Goal: Task Accomplishment & Management: Manage account settings

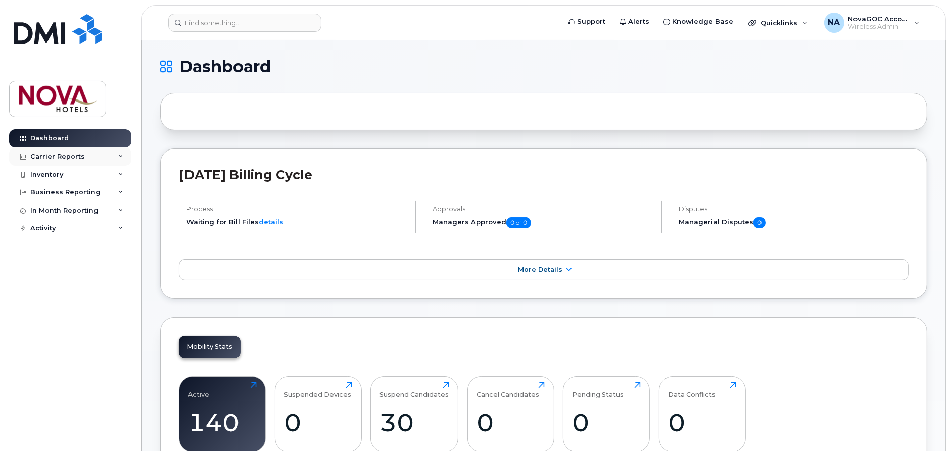
click at [47, 155] on div "Carrier Reports" at bounding box center [57, 157] width 55 height 8
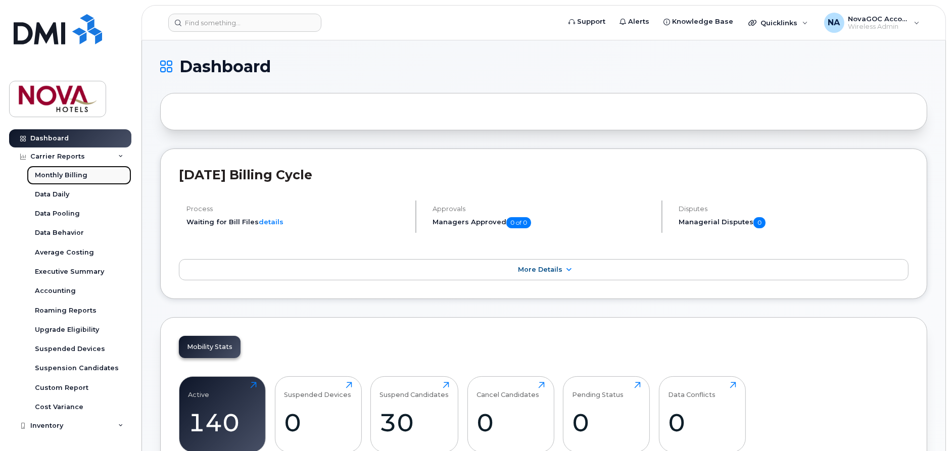
click at [52, 172] on div "Monthly Billing" at bounding box center [61, 175] width 53 height 9
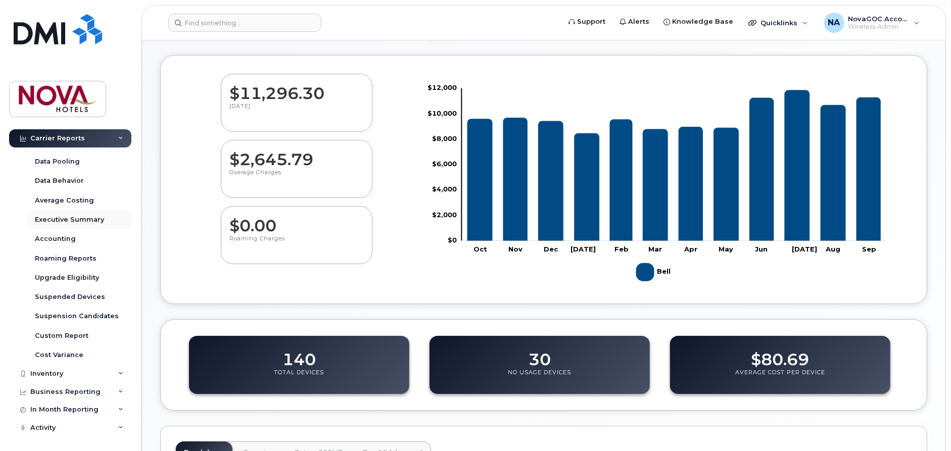
scroll to position [93, 0]
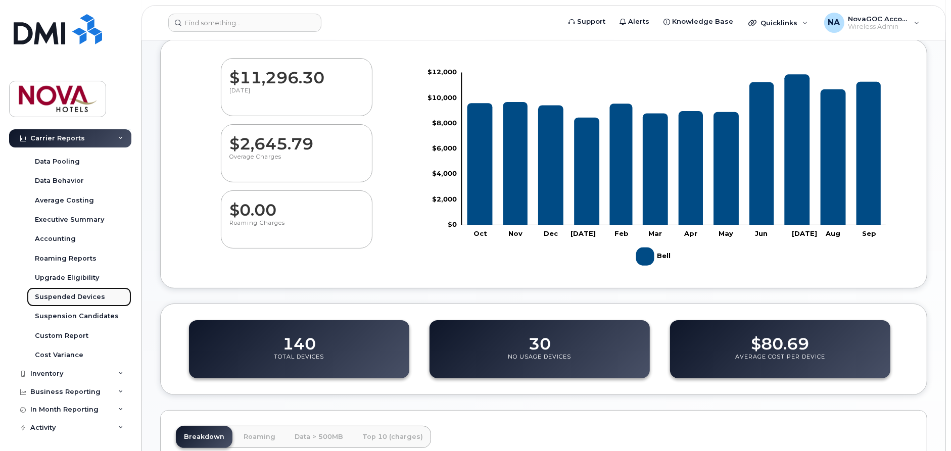
click at [68, 293] on div "Suspended Devices" at bounding box center [70, 296] width 70 height 9
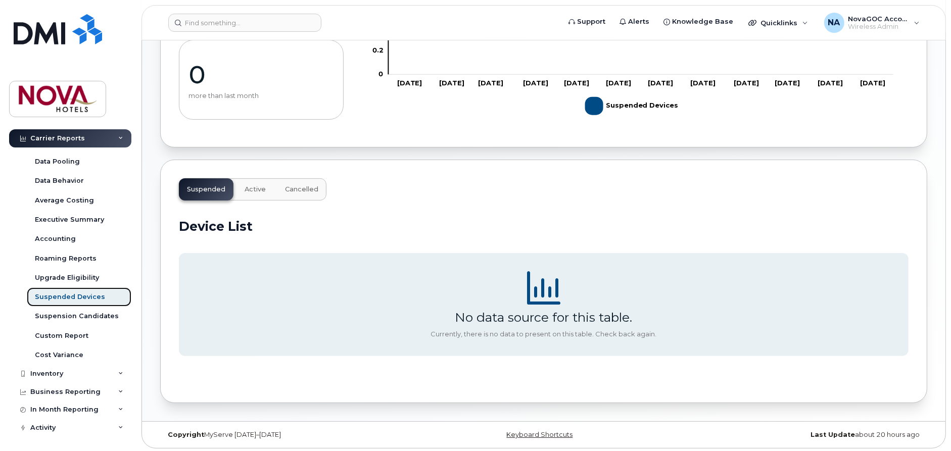
scroll to position [189, 0]
click at [253, 185] on span "Active" at bounding box center [254, 189] width 21 height 8
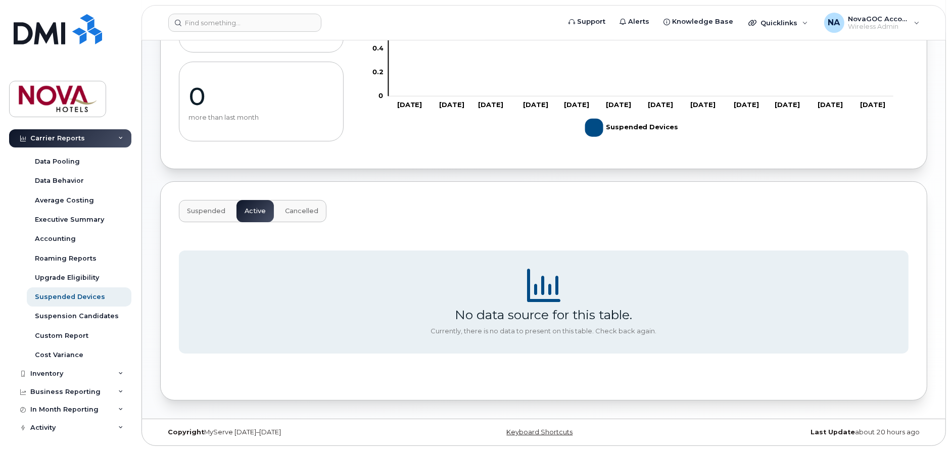
scroll to position [165, 0]
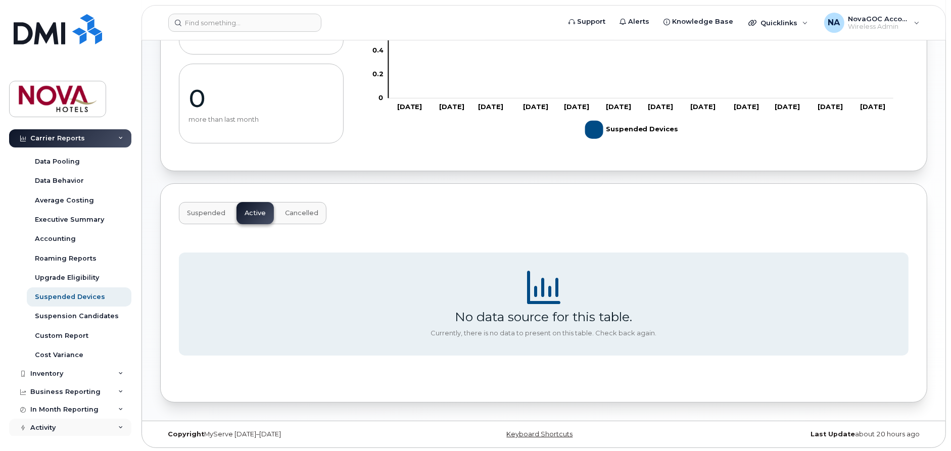
click at [47, 428] on div "Activity" at bounding box center [42, 428] width 25 height 8
click at [118, 427] on icon at bounding box center [120, 427] width 5 height 5
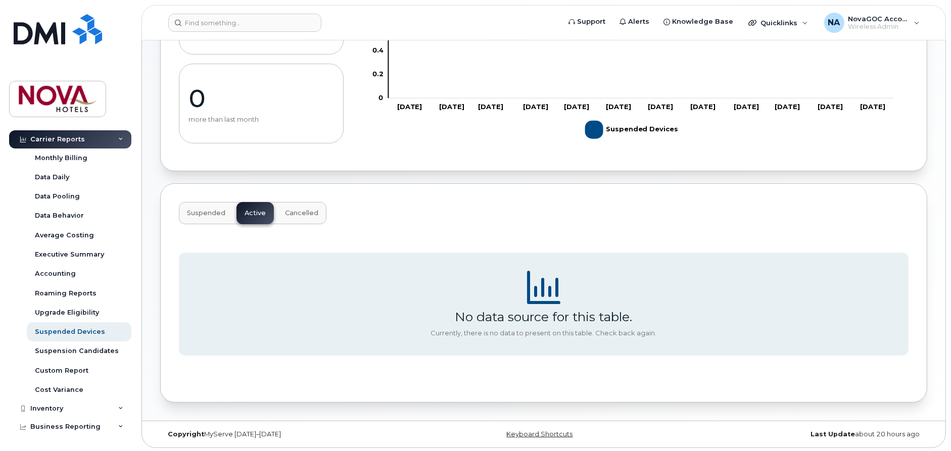
scroll to position [0, 0]
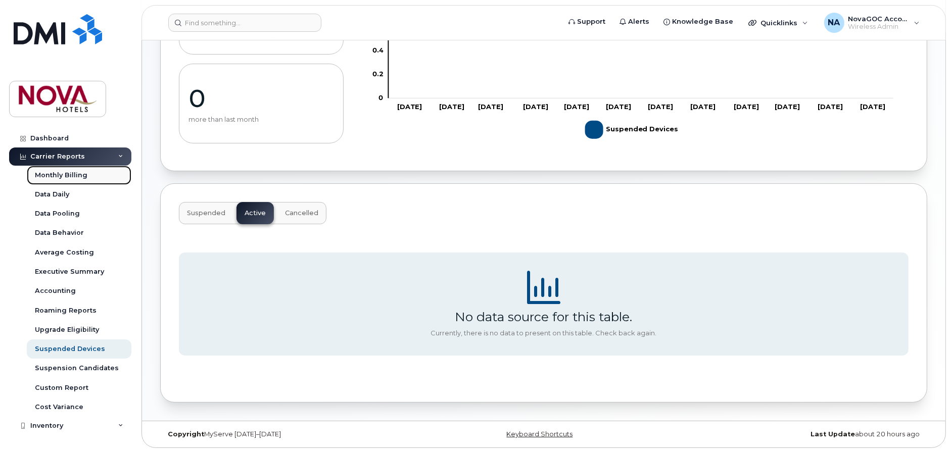
click at [60, 172] on div "Monthly Billing" at bounding box center [61, 175] width 53 height 9
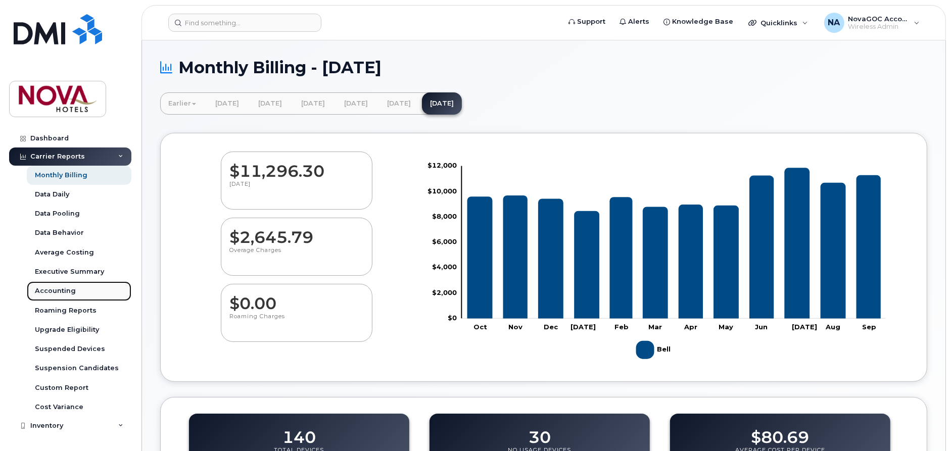
click at [58, 289] on div "Accounting" at bounding box center [55, 290] width 41 height 9
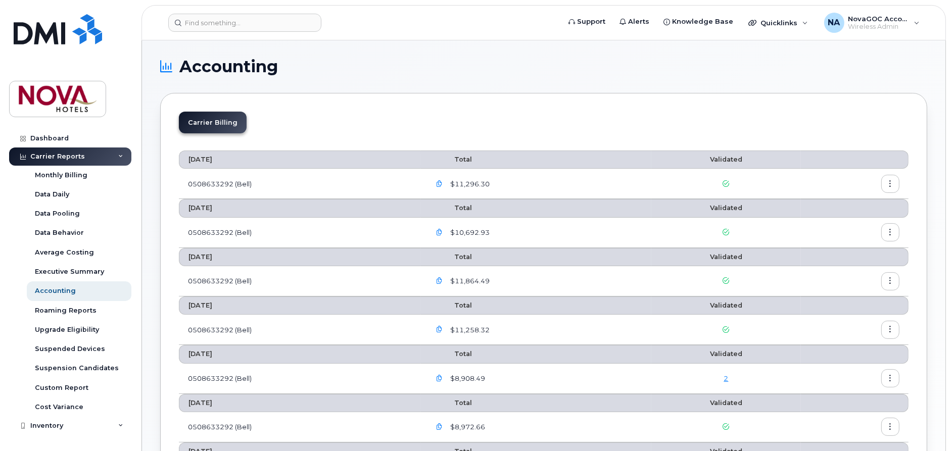
click at [442, 183] on icon "button" at bounding box center [439, 184] width 7 height 7
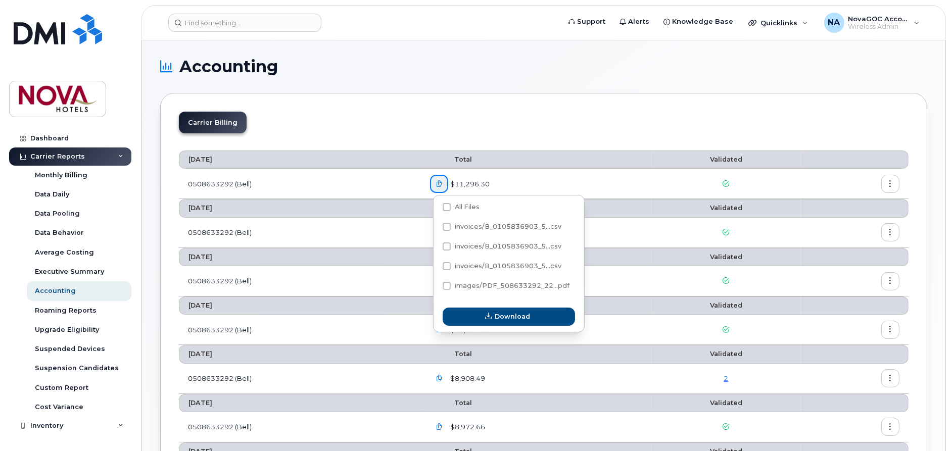
click at [893, 178] on button "button" at bounding box center [890, 184] width 18 height 18
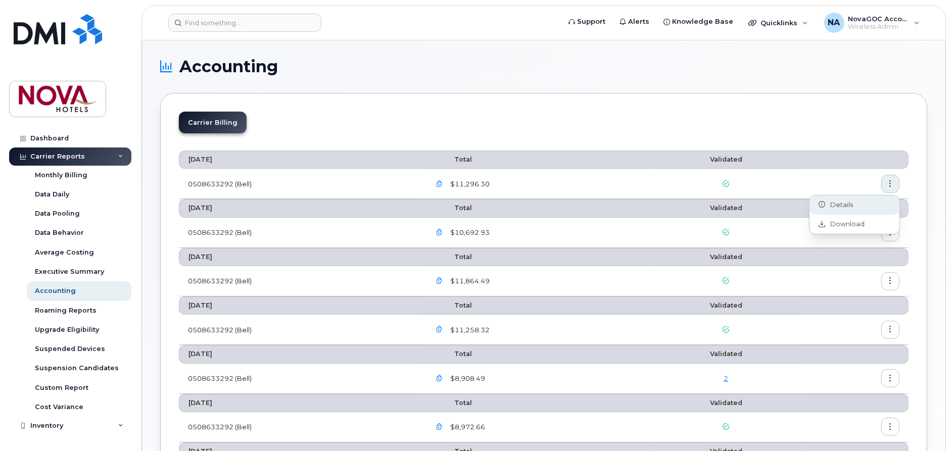
click at [847, 204] on span "Details" at bounding box center [839, 205] width 28 height 9
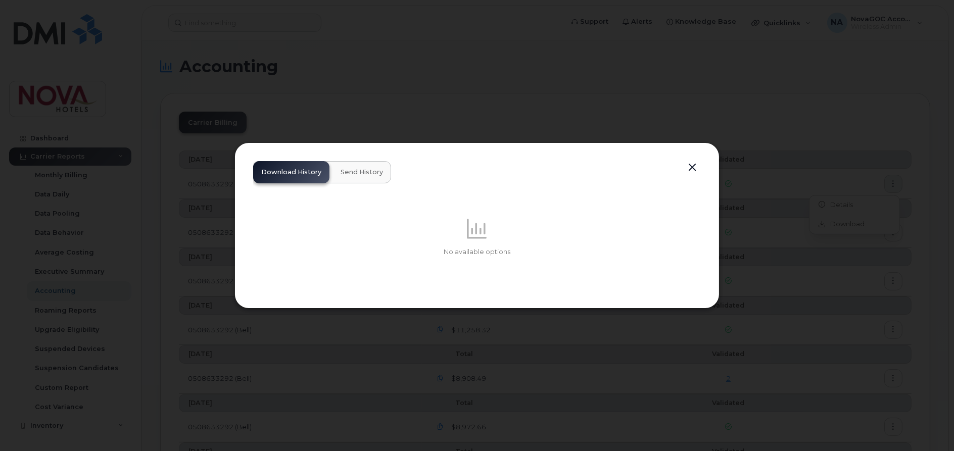
click at [695, 163] on button "button" at bounding box center [691, 168] width 15 height 14
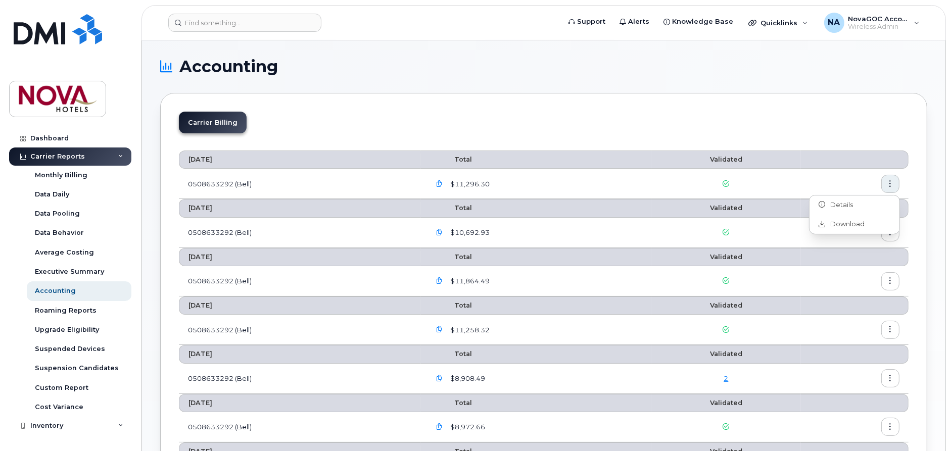
click at [441, 184] on icon "button" at bounding box center [439, 184] width 7 height 7
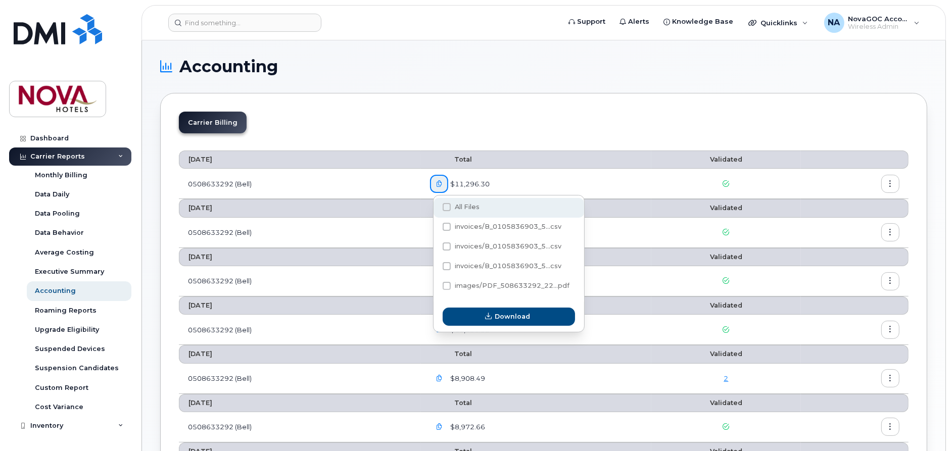
click at [443, 206] on span at bounding box center [446, 207] width 8 height 8
click at [435, 206] on input "All Files" at bounding box center [432, 207] width 5 height 5
checkbox input "true"
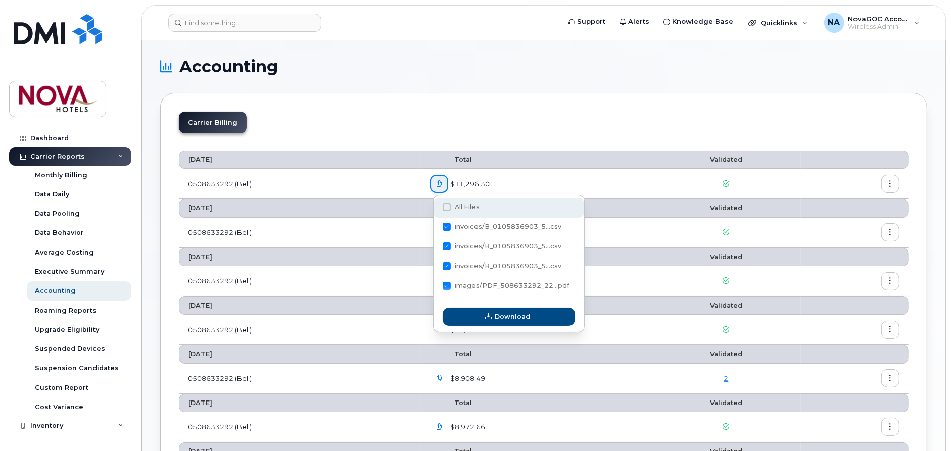
checkbox input "true"
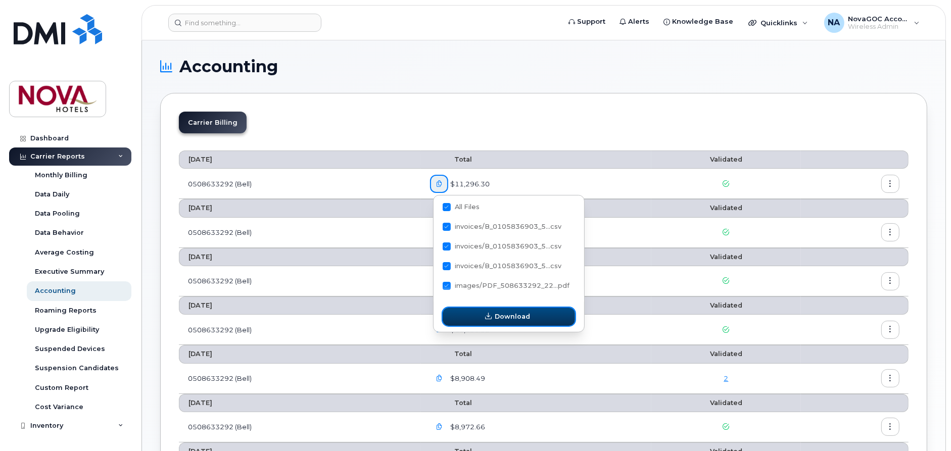
click at [508, 314] on span "Download" at bounding box center [511, 317] width 35 height 10
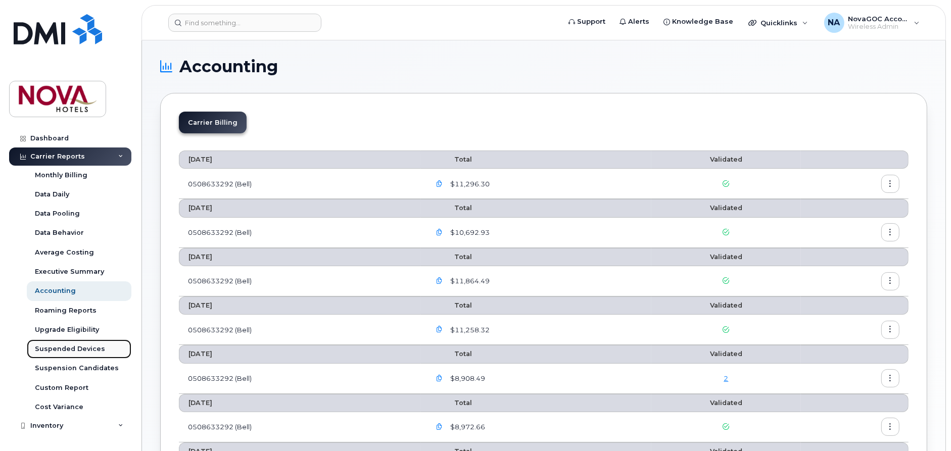
click at [71, 349] on div "Suspended Devices" at bounding box center [70, 348] width 70 height 9
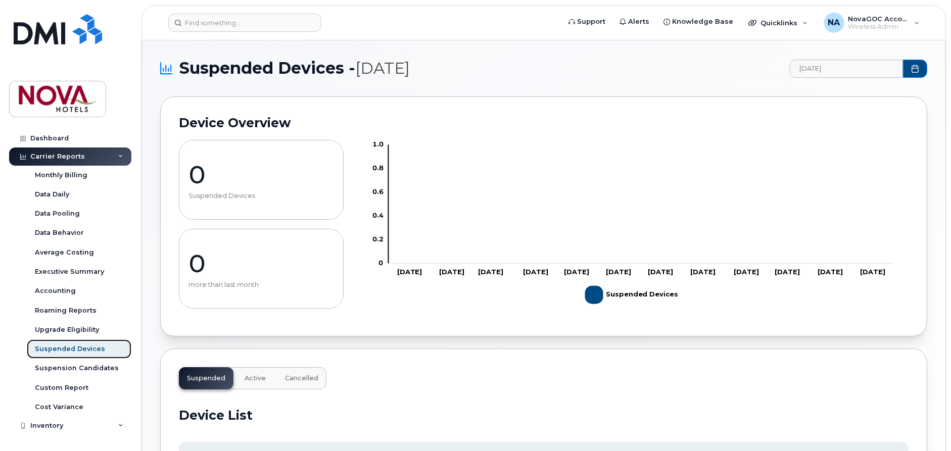
scroll to position [93, 0]
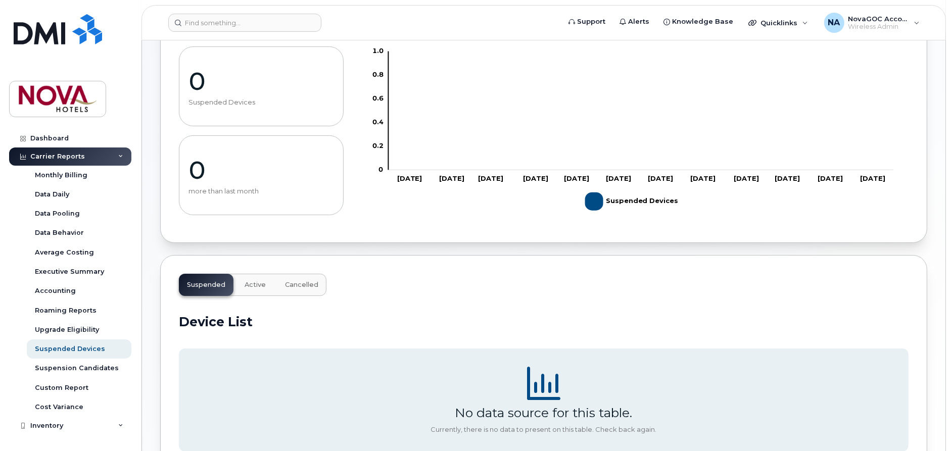
click at [254, 284] on span "Active" at bounding box center [254, 285] width 21 height 8
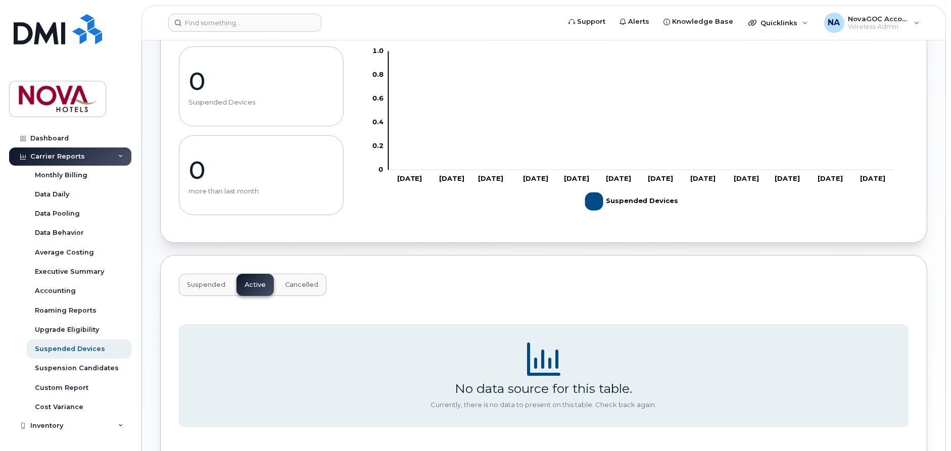
click at [204, 282] on span "Suspended" at bounding box center [206, 285] width 38 height 8
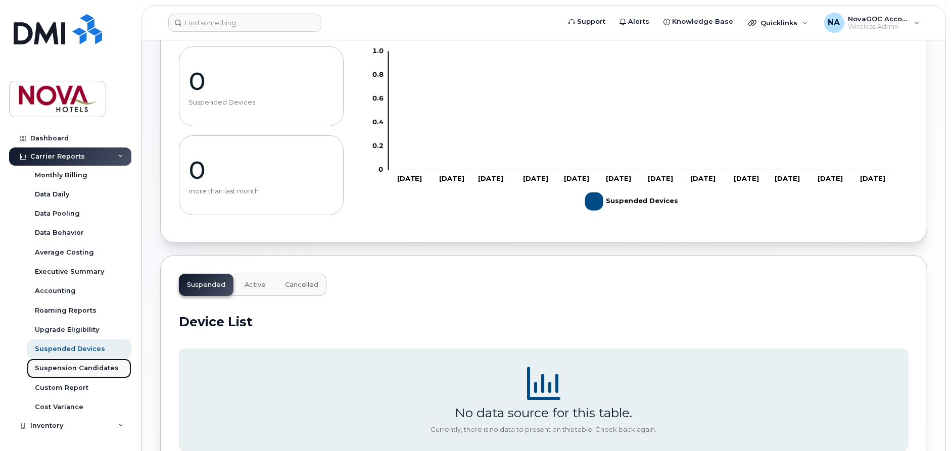
click at [85, 367] on div "Suspension Candidates" at bounding box center [77, 368] width 84 height 9
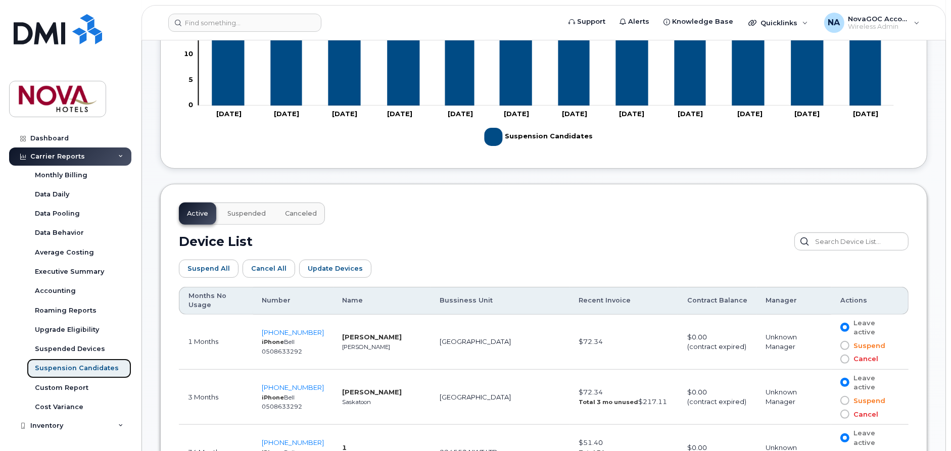
scroll to position [374, 0]
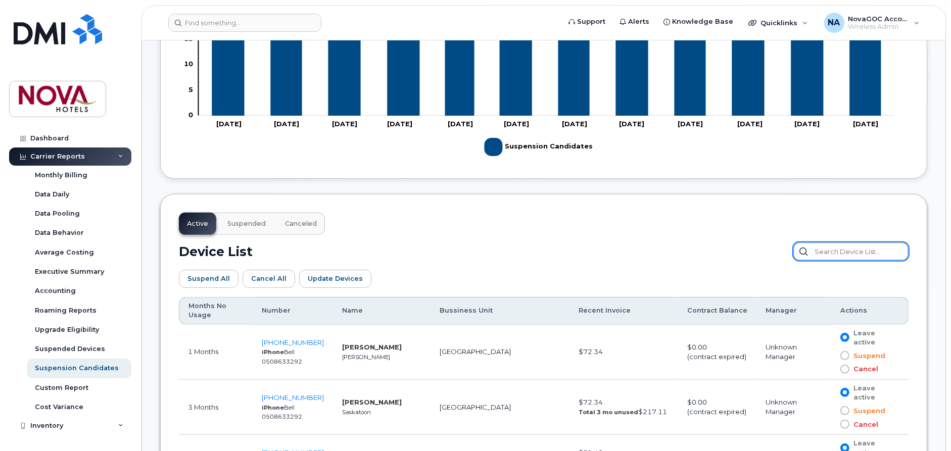
click at [821, 249] on input "text" at bounding box center [850, 251] width 115 height 18
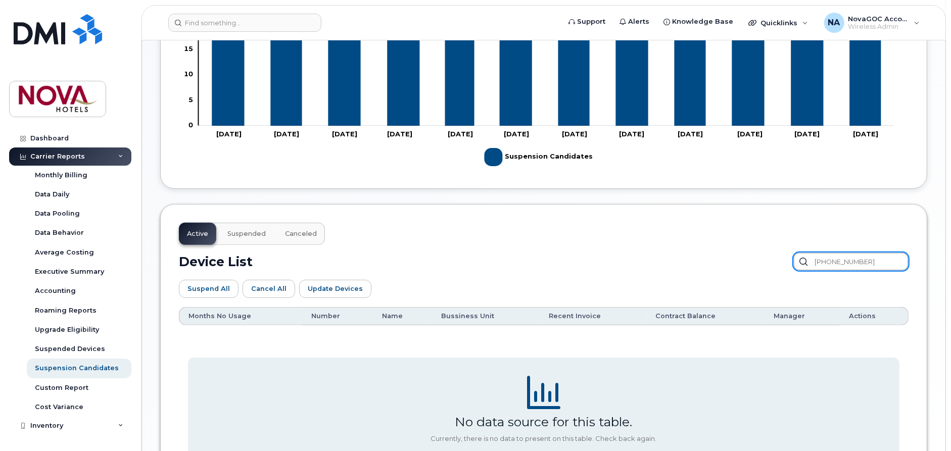
type input "780-811-9188"
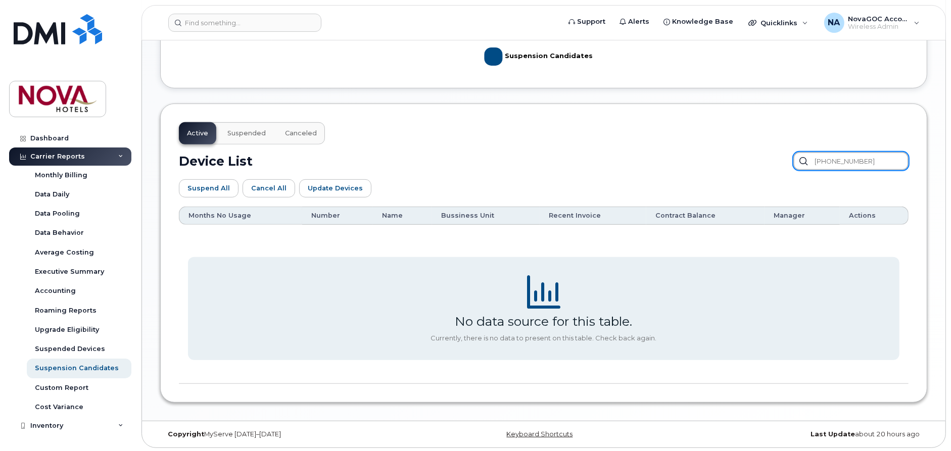
scroll to position [371, 0]
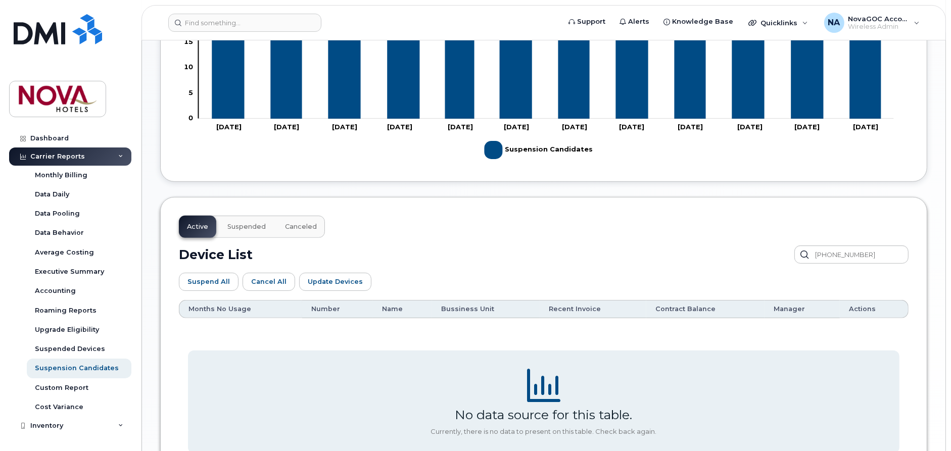
click at [241, 228] on span "Suspended" at bounding box center [246, 227] width 38 height 8
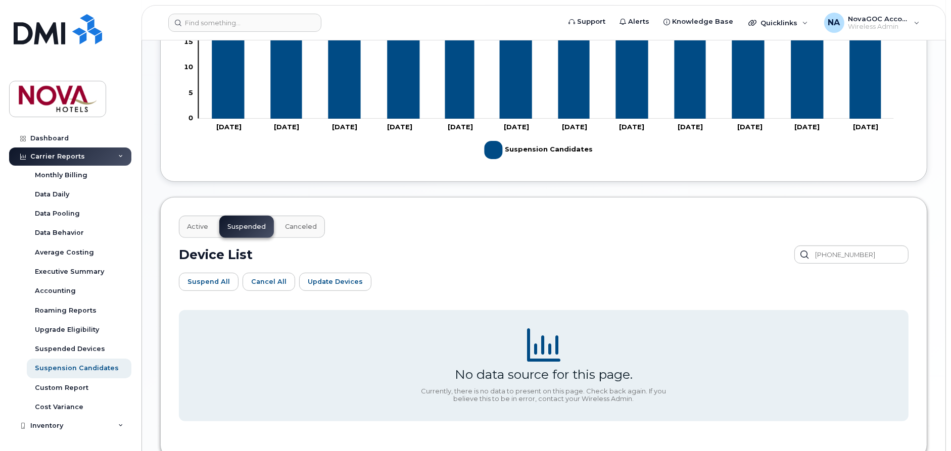
click at [490, 251] on div "Device List 780-811-9188" at bounding box center [543, 254] width 729 height 18
click at [60, 385] on div "Custom Report" at bounding box center [62, 387] width 54 height 9
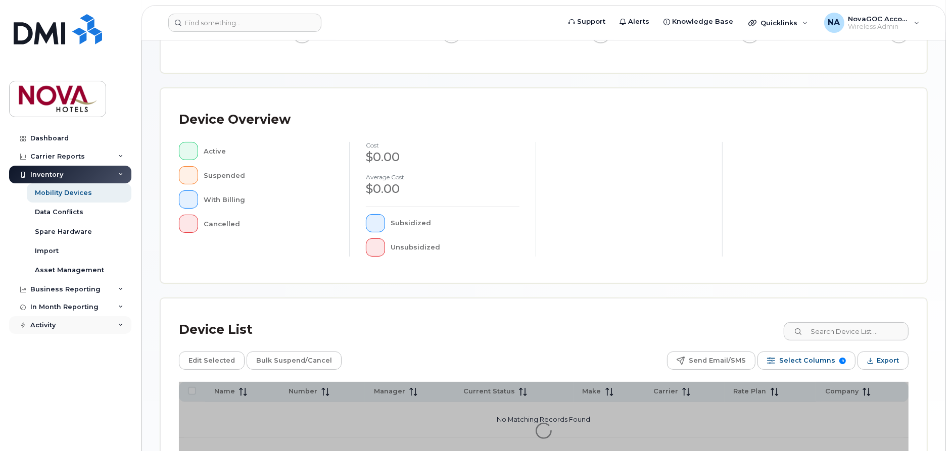
scroll to position [148, 0]
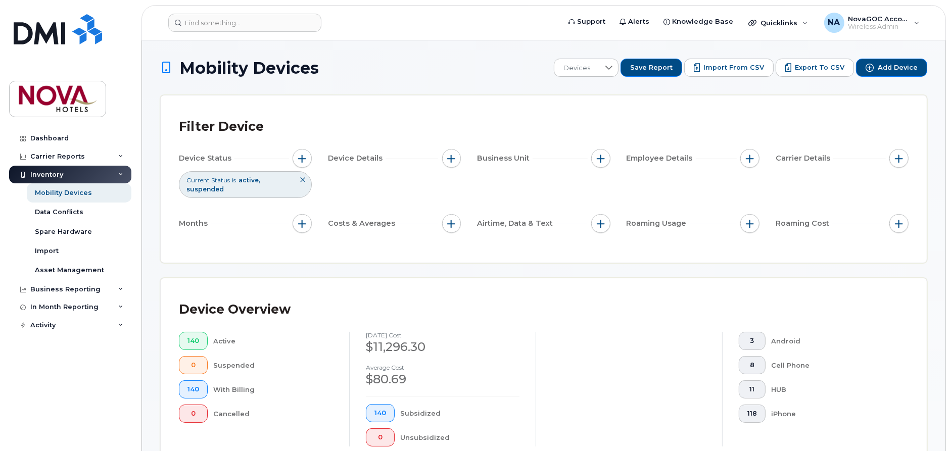
click at [53, 172] on div "Inventory" at bounding box center [46, 175] width 33 height 8
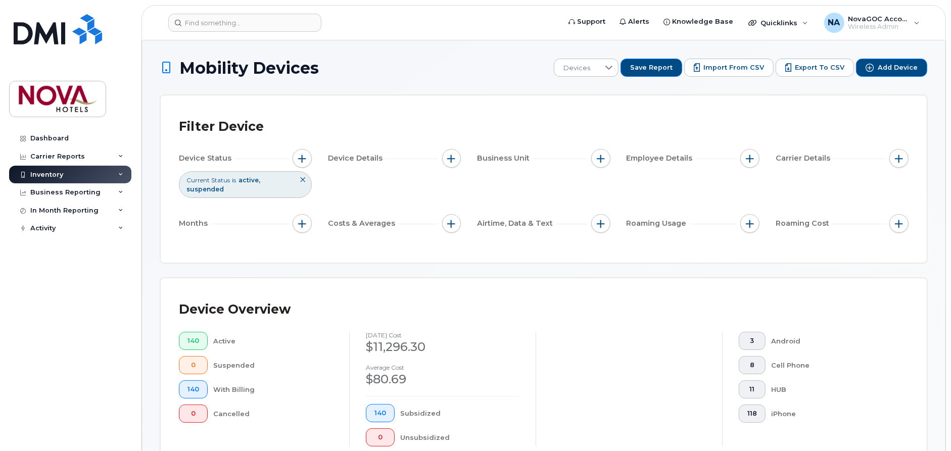
click at [120, 173] on icon at bounding box center [120, 174] width 5 height 5
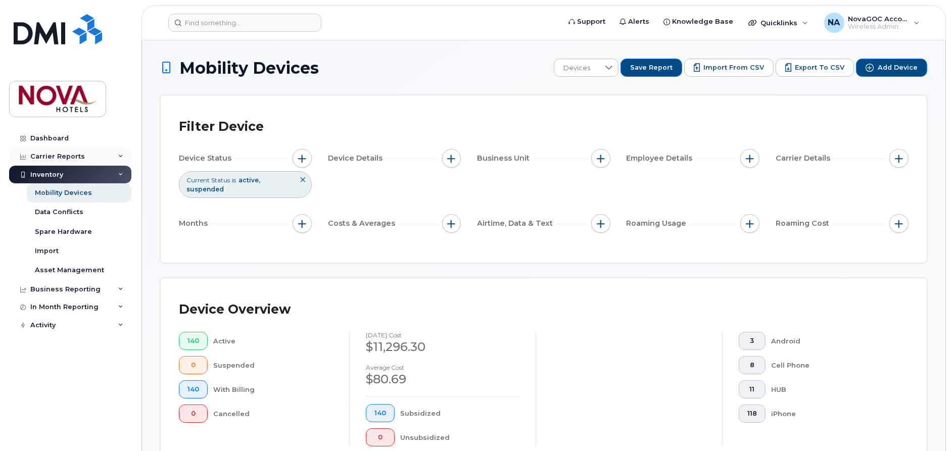
click at [117, 156] on div "Carrier Reports" at bounding box center [70, 156] width 122 height 18
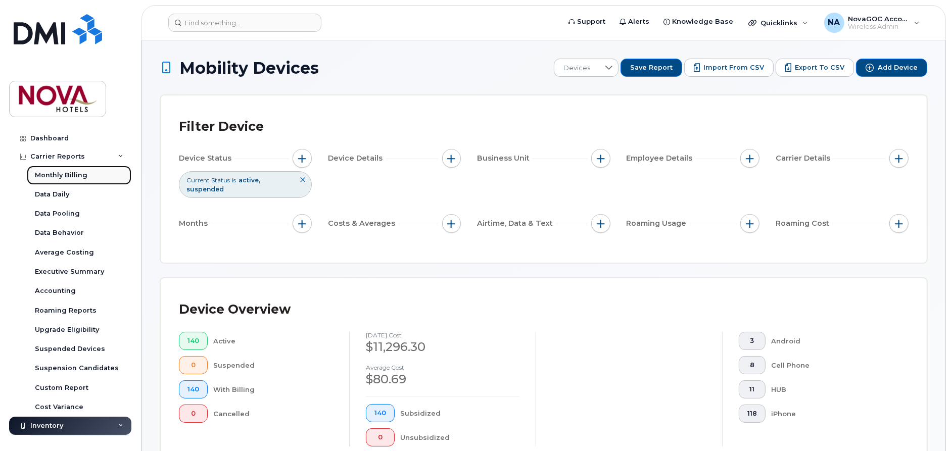
click at [73, 172] on div "Monthly Billing" at bounding box center [61, 175] width 53 height 9
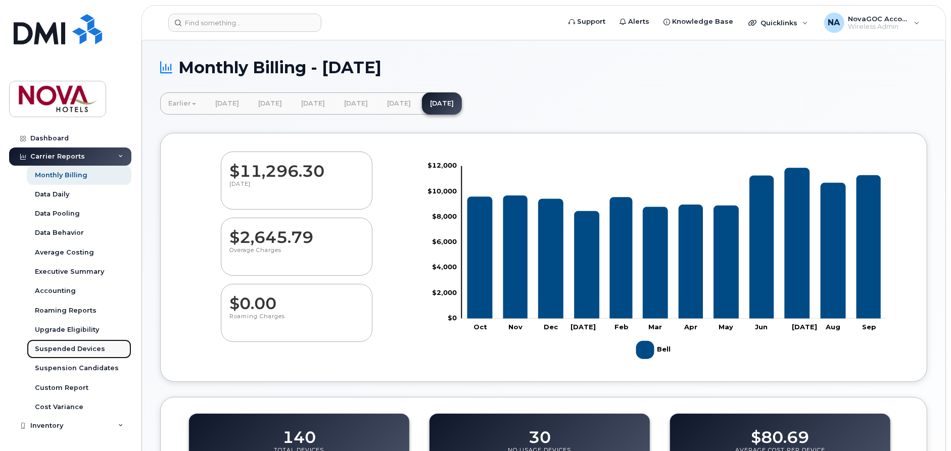
click at [81, 346] on div "Suspended Devices" at bounding box center [70, 348] width 70 height 9
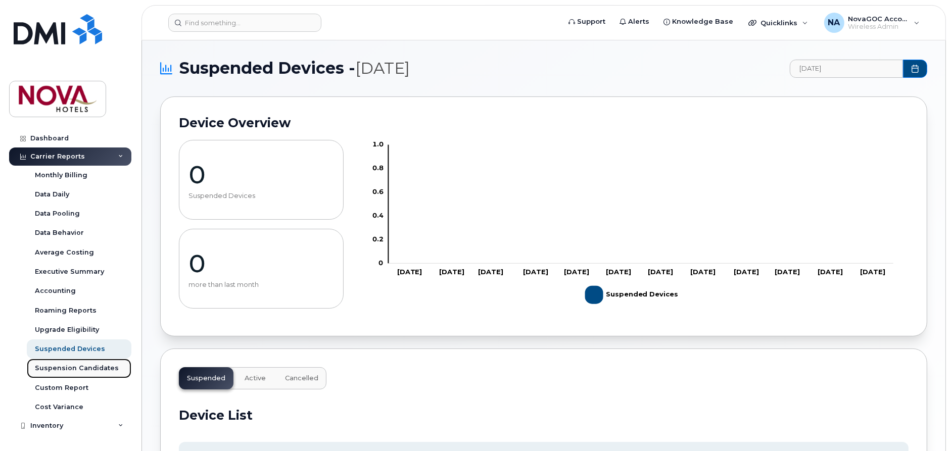
click at [79, 364] on div "Suspension Candidates" at bounding box center [77, 368] width 84 height 9
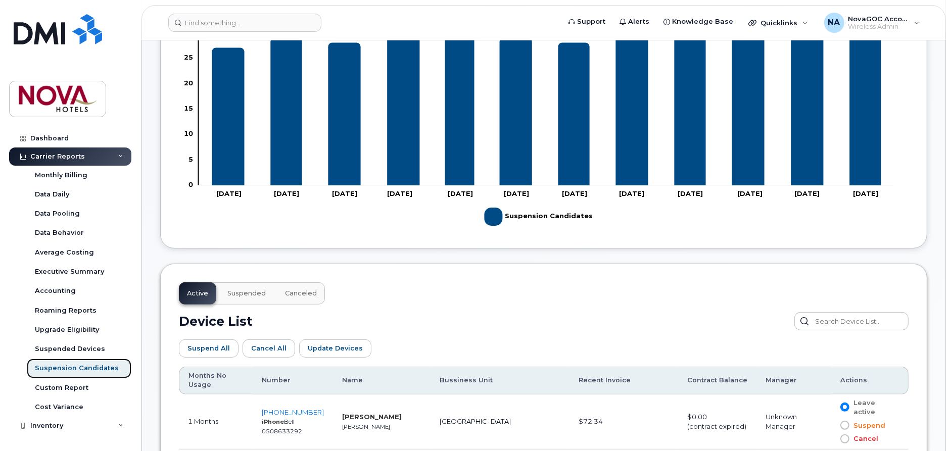
scroll to position [288, 0]
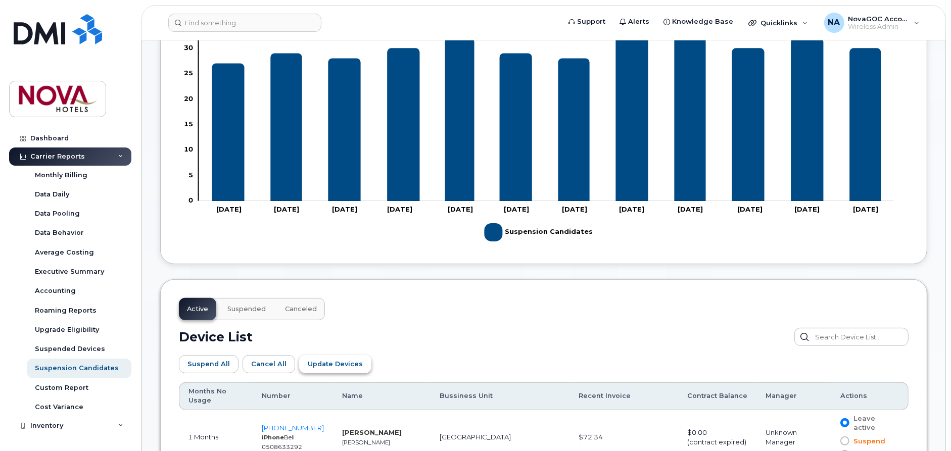
click at [309, 359] on span "Update Devices" at bounding box center [335, 364] width 55 height 10
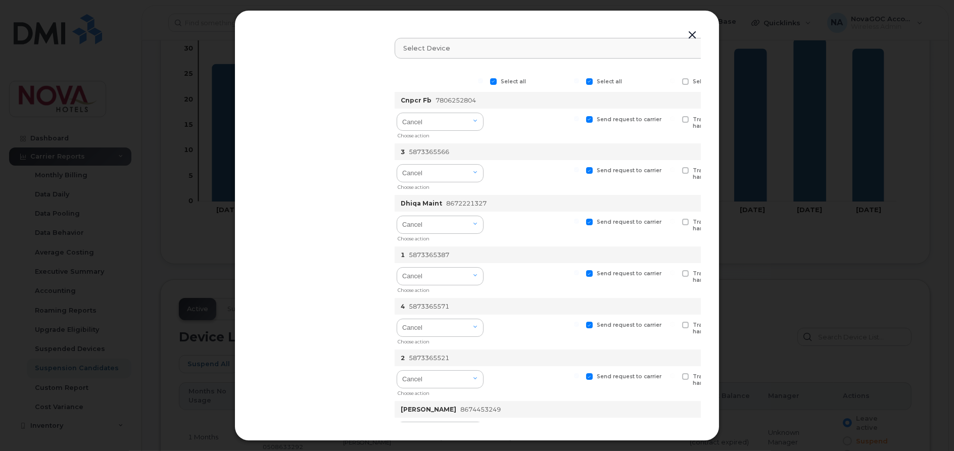
click at [691, 31] on button "button" at bounding box center [691, 35] width 15 height 14
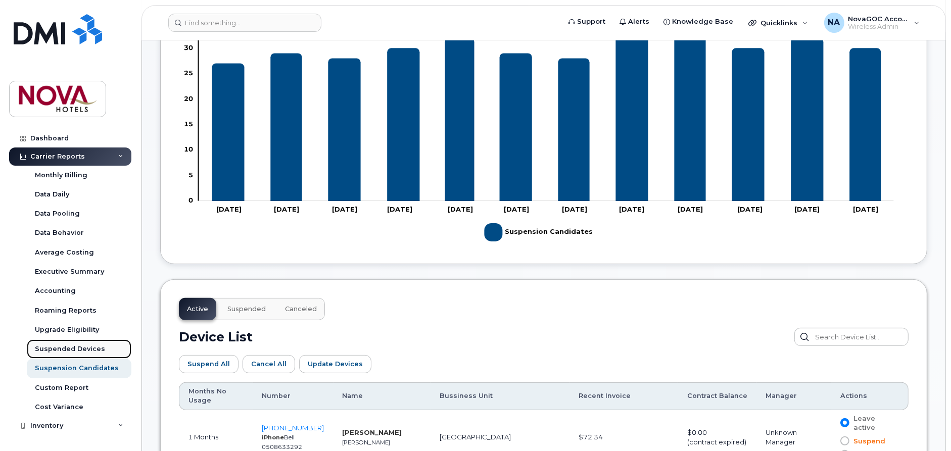
click at [84, 351] on div "Suspended Devices" at bounding box center [70, 348] width 70 height 9
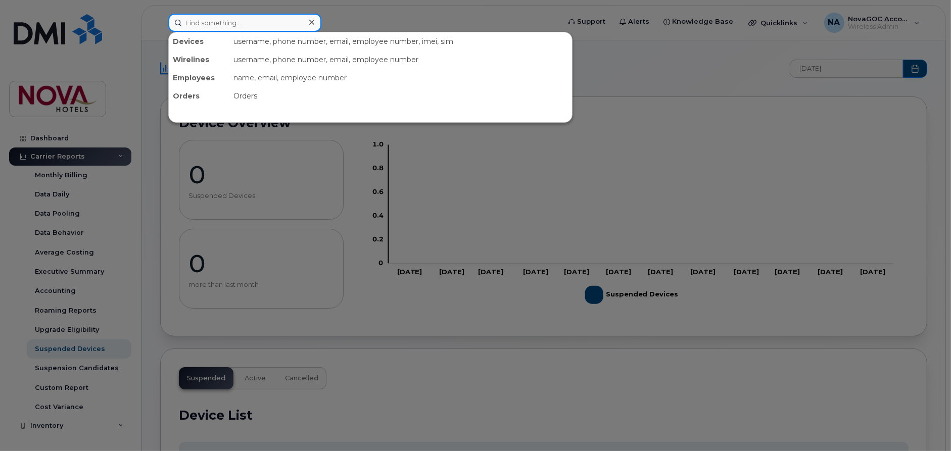
click at [239, 20] on input at bounding box center [244, 23] width 153 height 18
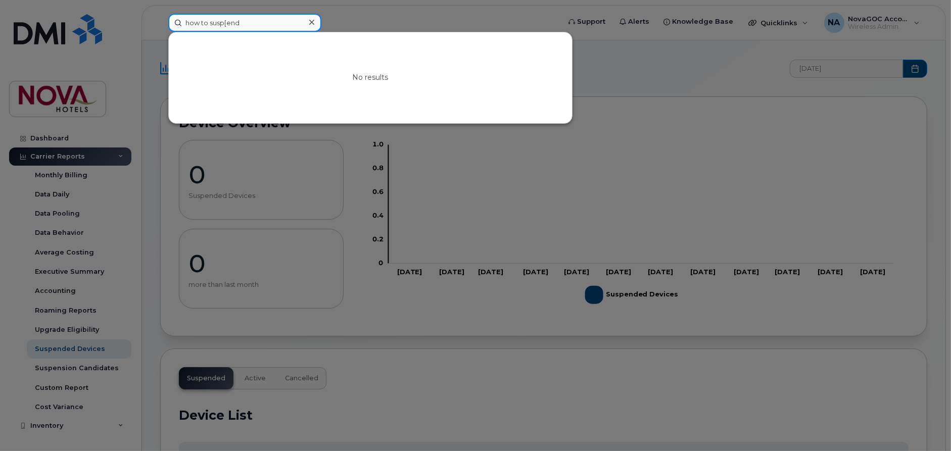
type input "how to susp[end"
click at [314, 23] on div at bounding box center [311, 22] width 15 height 15
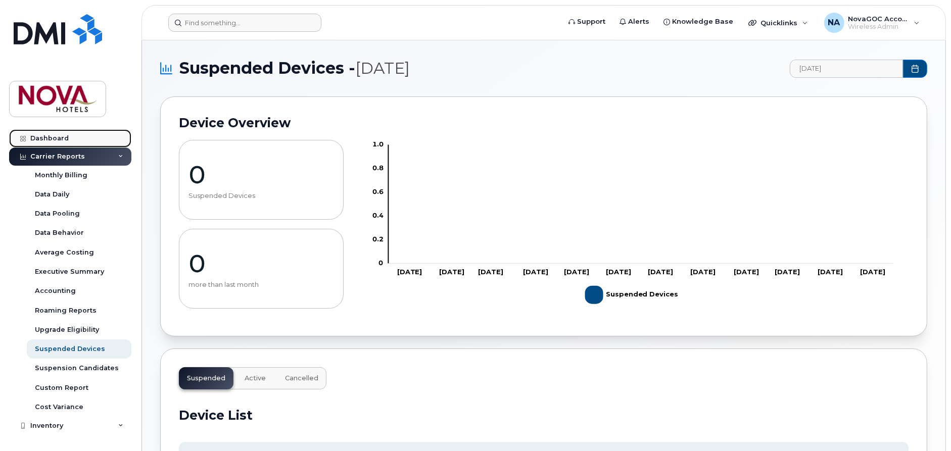
click at [61, 134] on div "Dashboard" at bounding box center [49, 138] width 38 height 8
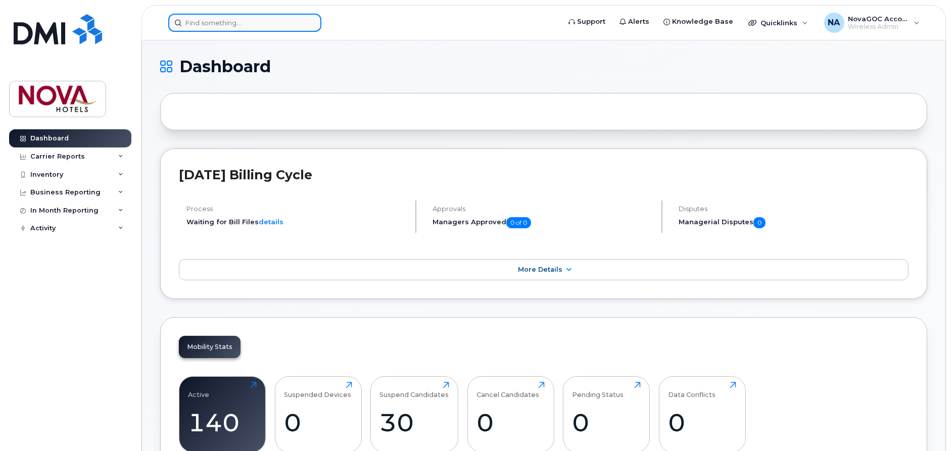
click at [266, 20] on input at bounding box center [244, 23] width 153 height 18
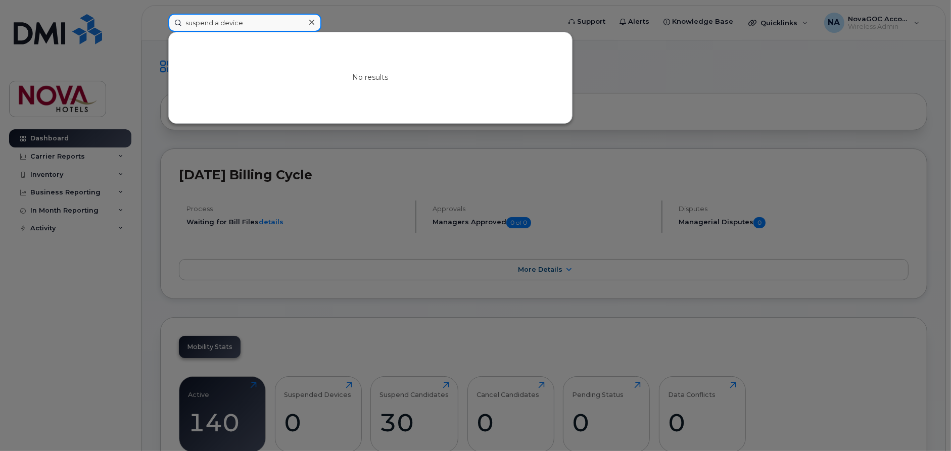
type input "suspend a device"
click at [313, 23] on icon at bounding box center [311, 22] width 5 height 8
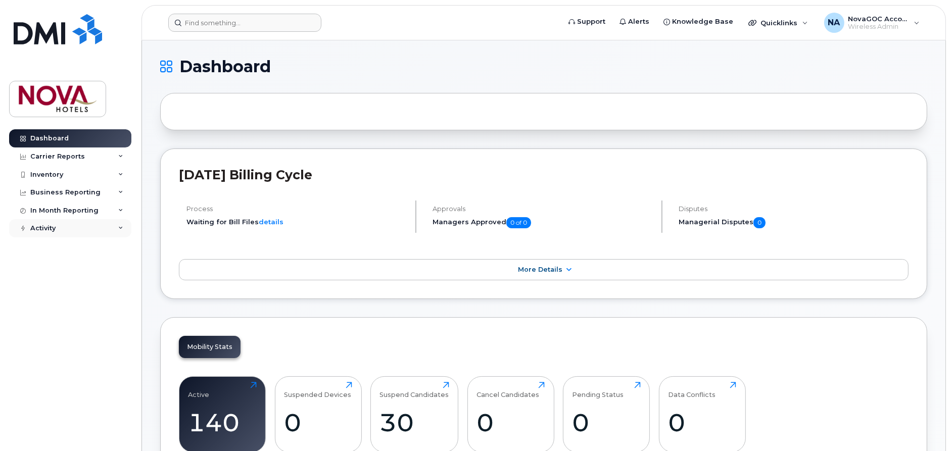
click at [122, 227] on icon at bounding box center [120, 228] width 5 height 5
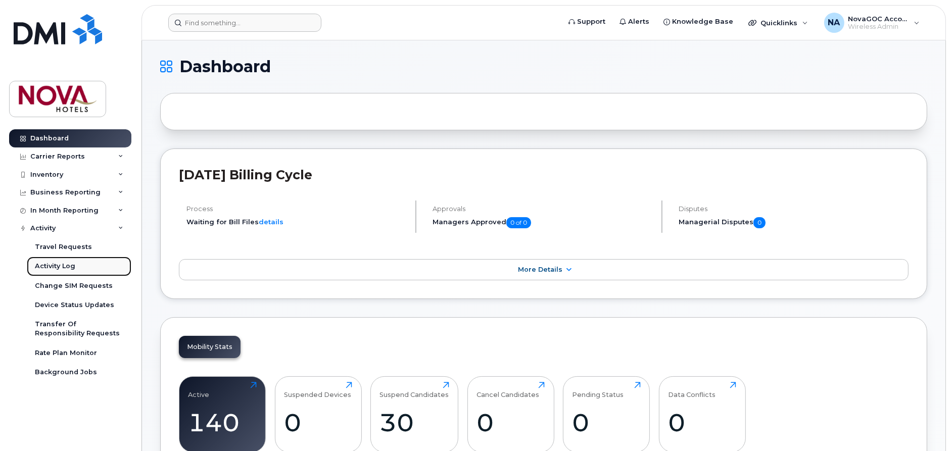
click at [62, 264] on div "Activity Log" at bounding box center [55, 266] width 40 height 9
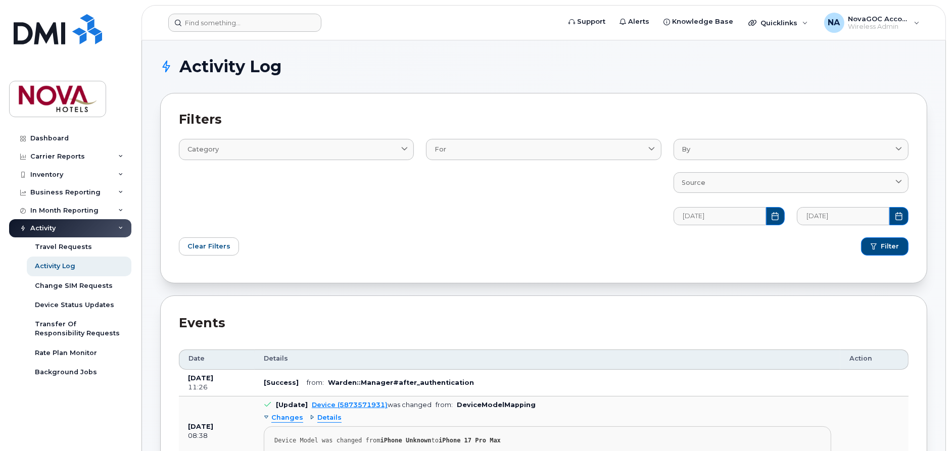
click at [120, 224] on div "Activity" at bounding box center [70, 228] width 122 height 18
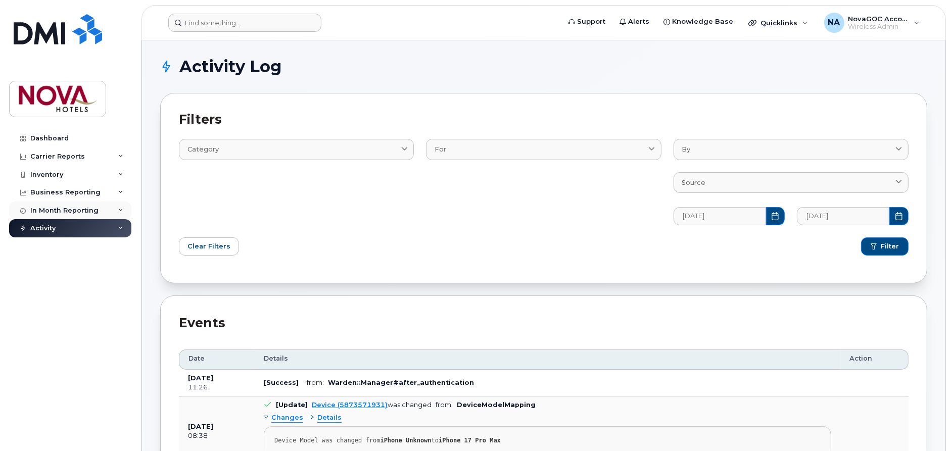
click at [118, 209] on div "In Month Reporting" at bounding box center [70, 211] width 122 height 18
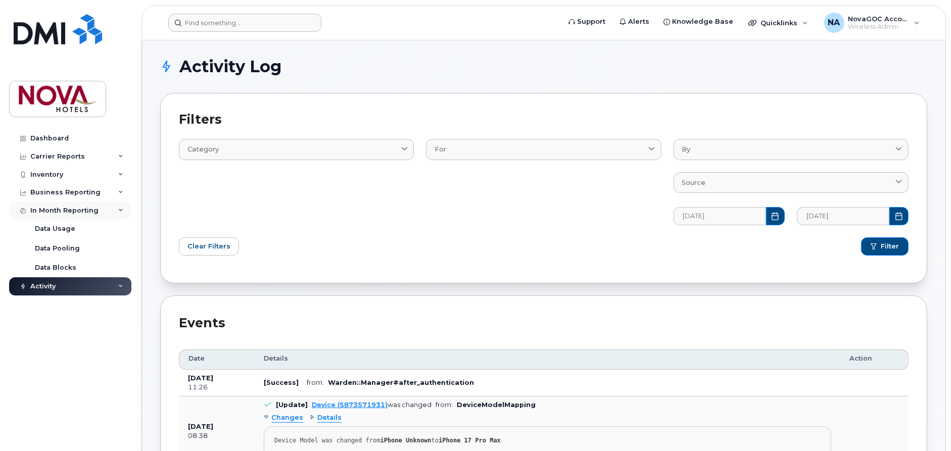
click at [118, 209] on div "In Month Reporting" at bounding box center [70, 211] width 122 height 18
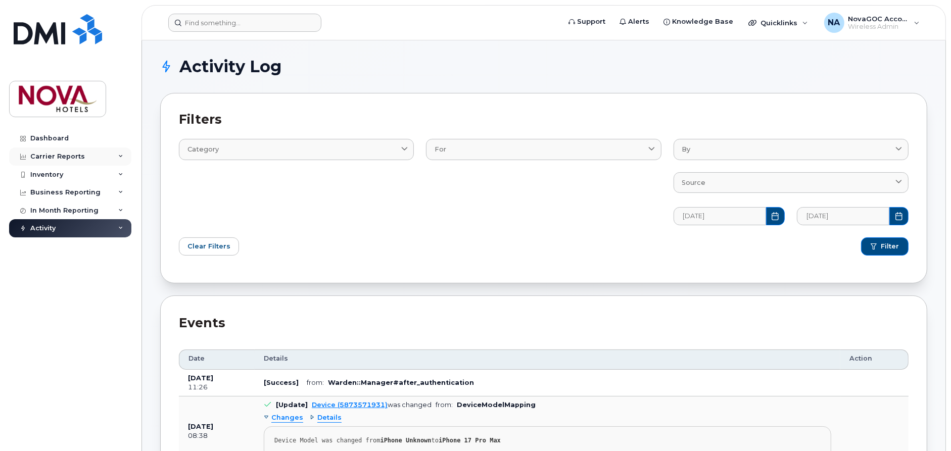
click at [121, 153] on div "Carrier Reports" at bounding box center [70, 156] width 122 height 18
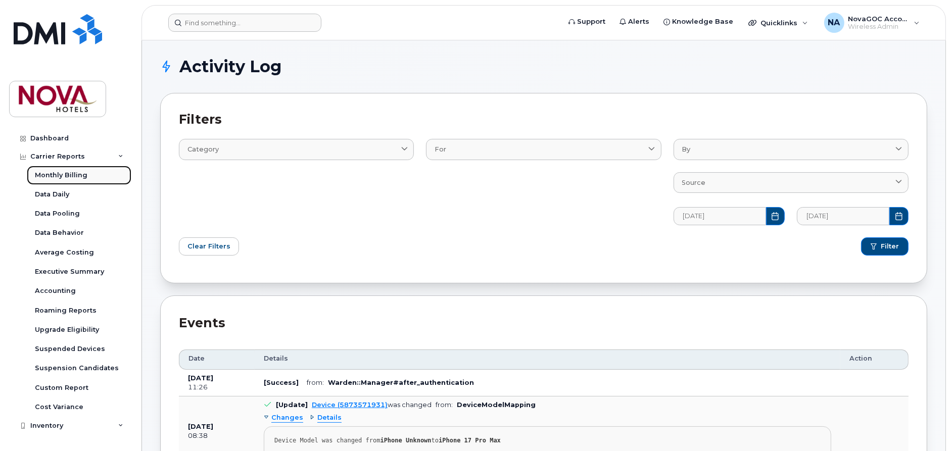
click at [73, 173] on div "Monthly Billing" at bounding box center [61, 175] width 53 height 9
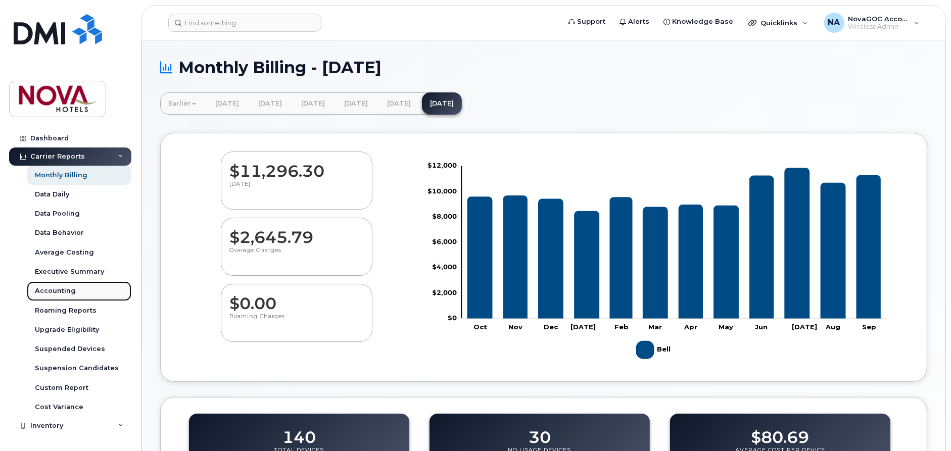
click at [62, 287] on div "Accounting" at bounding box center [55, 290] width 41 height 9
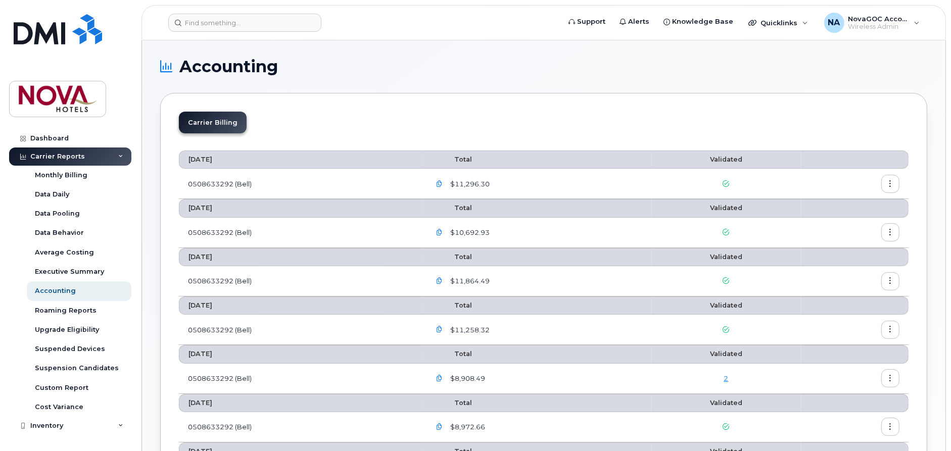
click at [890, 181] on icon "button" at bounding box center [890, 184] width 7 height 7
click at [837, 202] on span "Details" at bounding box center [839, 205] width 28 height 9
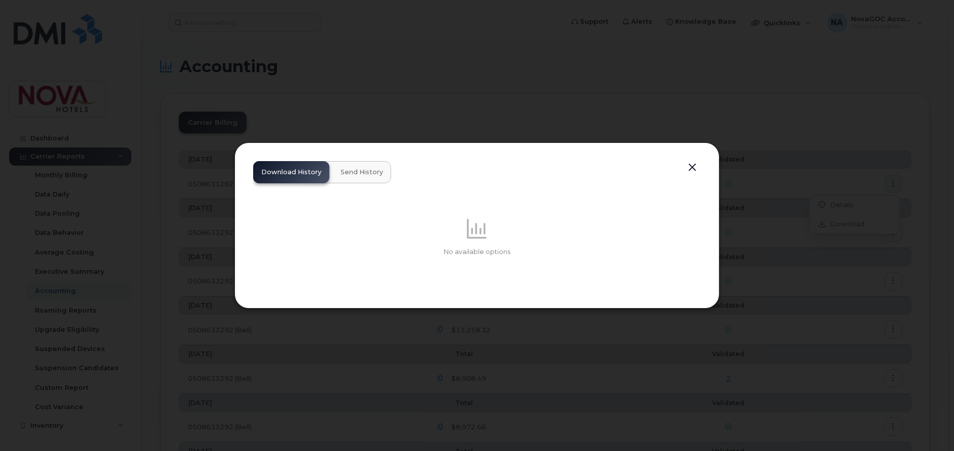
click at [701, 163] on div "Download History Send History No available options" at bounding box center [476, 225] width 485 height 166
click at [692, 164] on button "button" at bounding box center [691, 168] width 15 height 14
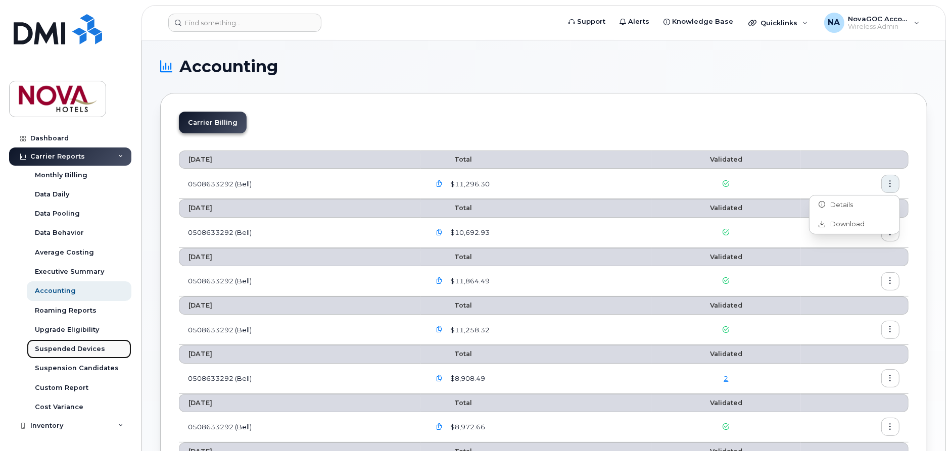
click at [72, 348] on div "Suspended Devices" at bounding box center [70, 348] width 70 height 9
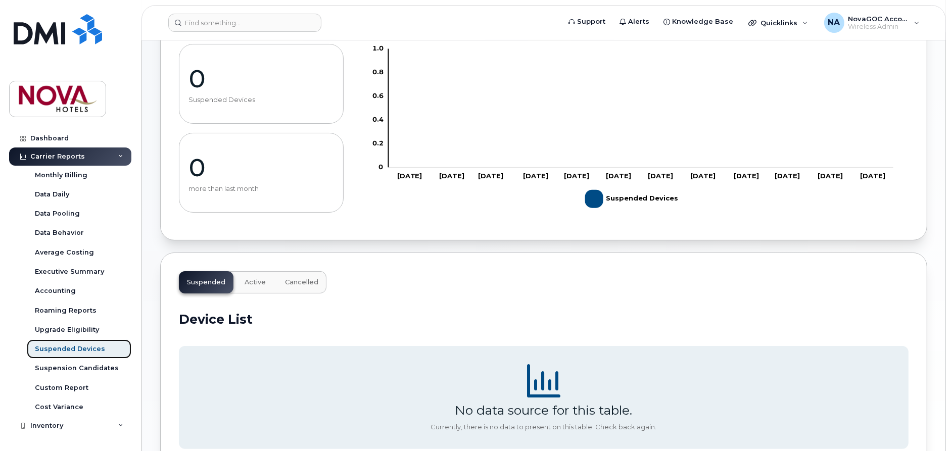
scroll to position [3, 0]
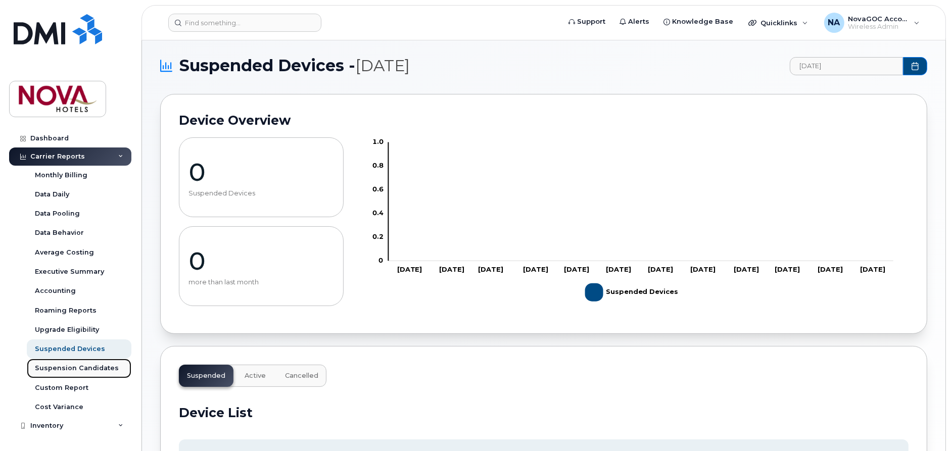
click at [68, 368] on div "Suspension Candidates" at bounding box center [77, 368] width 84 height 9
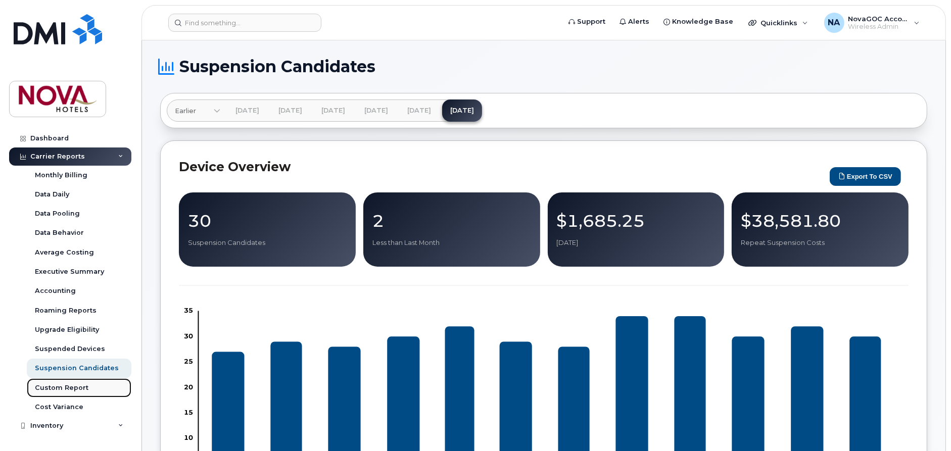
click at [71, 384] on div "Custom Report" at bounding box center [62, 387] width 54 height 9
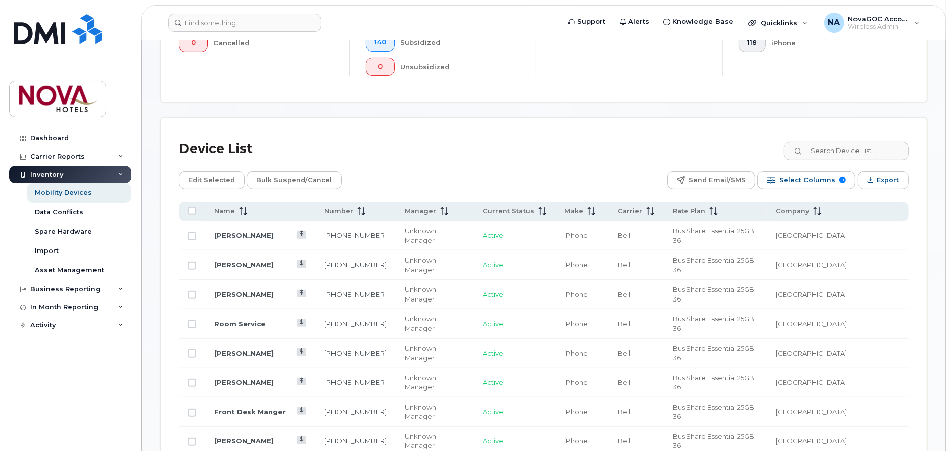
scroll to position [374, 0]
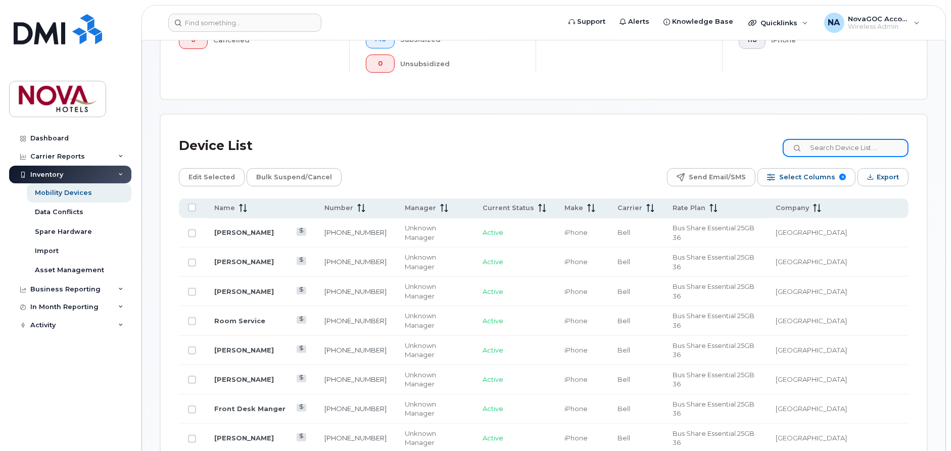
click at [827, 145] on input at bounding box center [845, 148] width 126 height 18
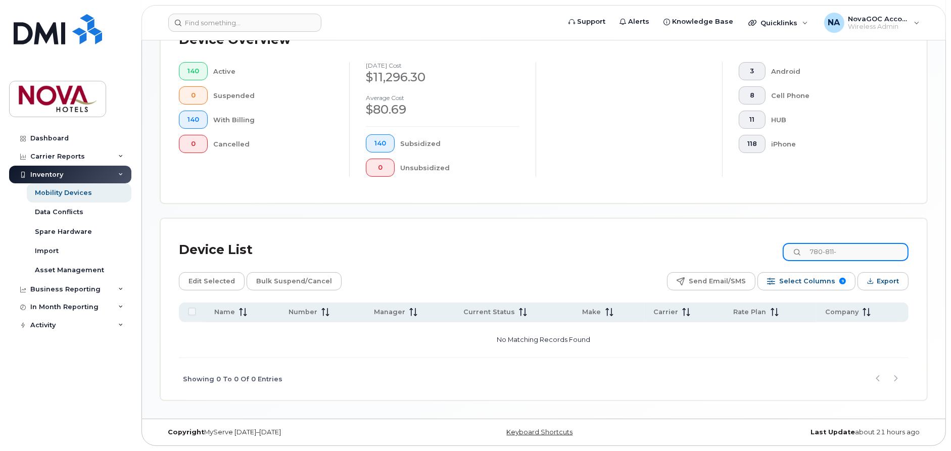
scroll to position [268, 0]
click at [747, 274] on div "Device List 780-811-9188 Edit Selected Bulk Suspend/Cancel Send Email/SMS Selec…" at bounding box center [543, 320] width 729 height 163
paste input "Clearwater Cortana Residence - Nova Builders Inc."
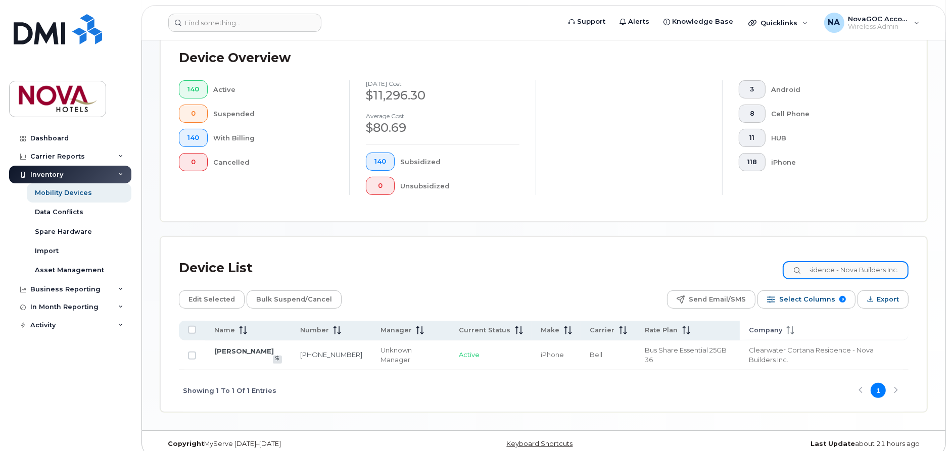
type input "Clearwater Cortana Residence - Nova Builders Inc."
click at [193, 352] on input "Row Unselected" at bounding box center [192, 356] width 8 height 8
checkbox input "true"
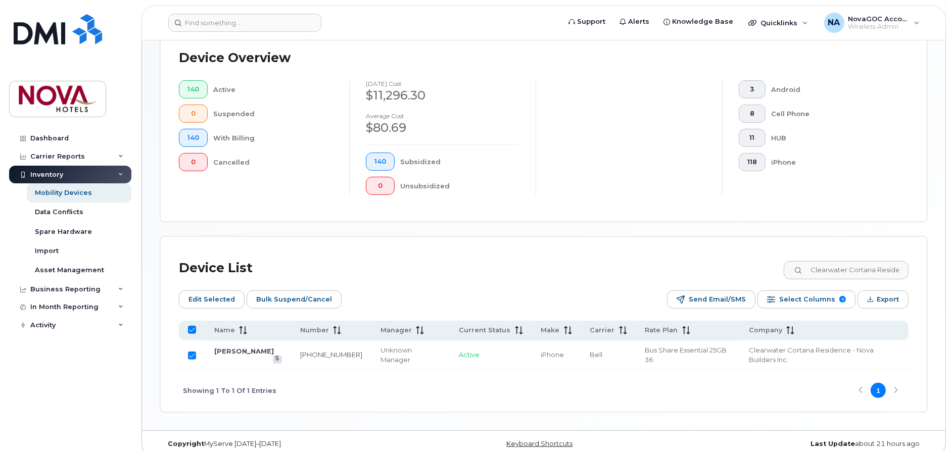
click at [192, 352] on input "Row Selected" at bounding box center [192, 356] width 8 height 8
checkbox input "false"
click at [192, 352] on input "Row Unselected" at bounding box center [192, 356] width 8 height 8
checkbox input "true"
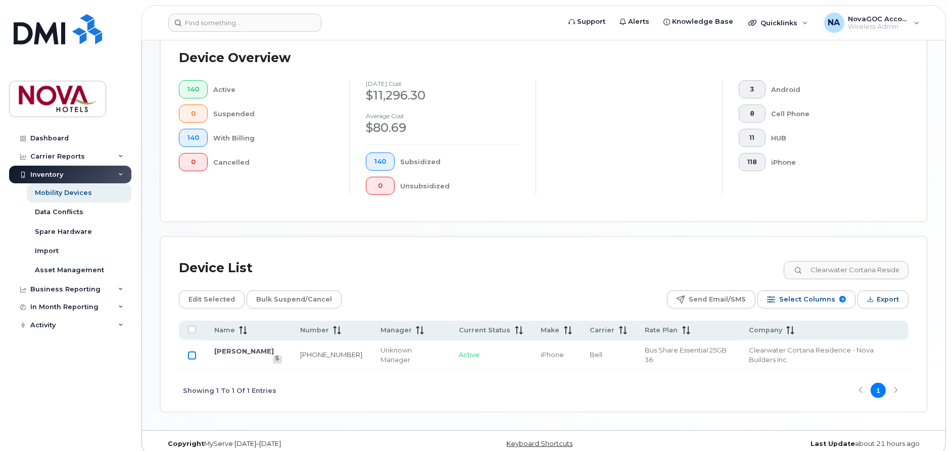
checkbox input "true"
click at [459, 351] on span "Active" at bounding box center [469, 355] width 21 height 8
click at [271, 299] on span "Bulk Suspend/Cancel" at bounding box center [294, 299] width 76 height 15
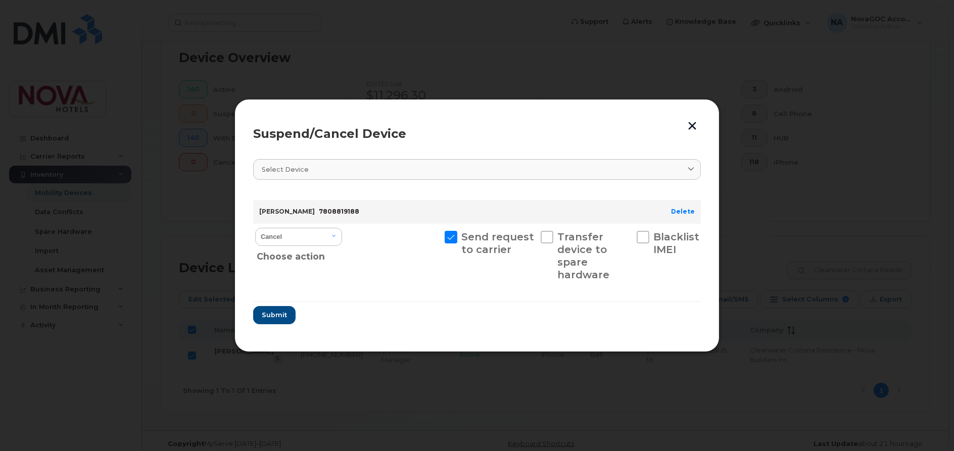
click at [686, 126] on button "button" at bounding box center [691, 125] width 15 height 17
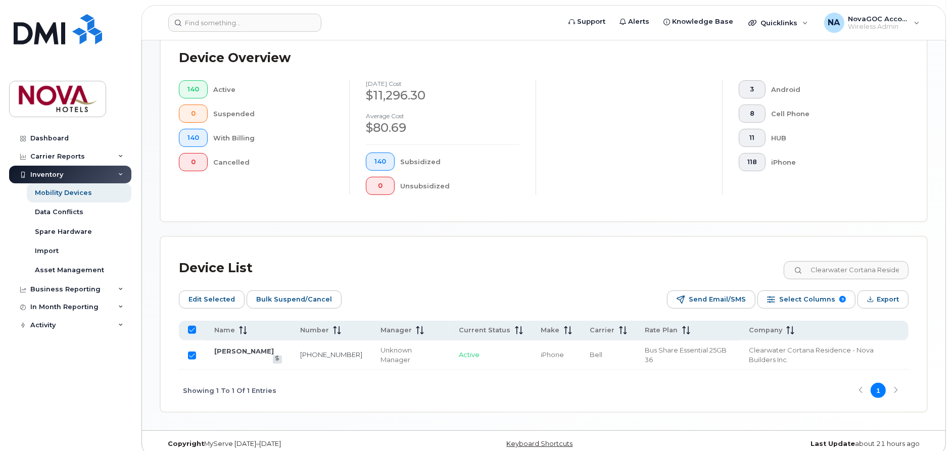
click at [188, 352] on input "Row Selected" at bounding box center [192, 356] width 8 height 8
checkbox input "false"
click at [191, 352] on input "Row Unselected" at bounding box center [192, 356] width 8 height 8
checkbox input "true"
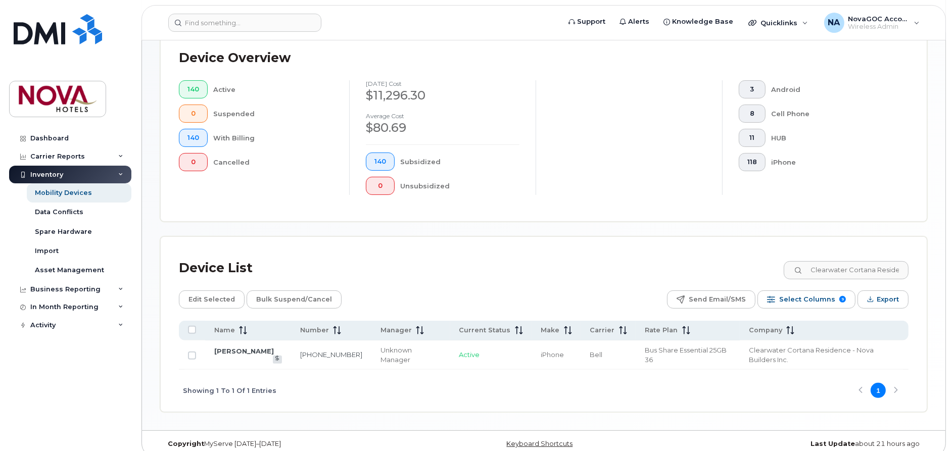
checkbox input "true"
click at [201, 295] on span "Edit Selected" at bounding box center [211, 299] width 46 height 15
